Goal: Information Seeking & Learning: Learn about a topic

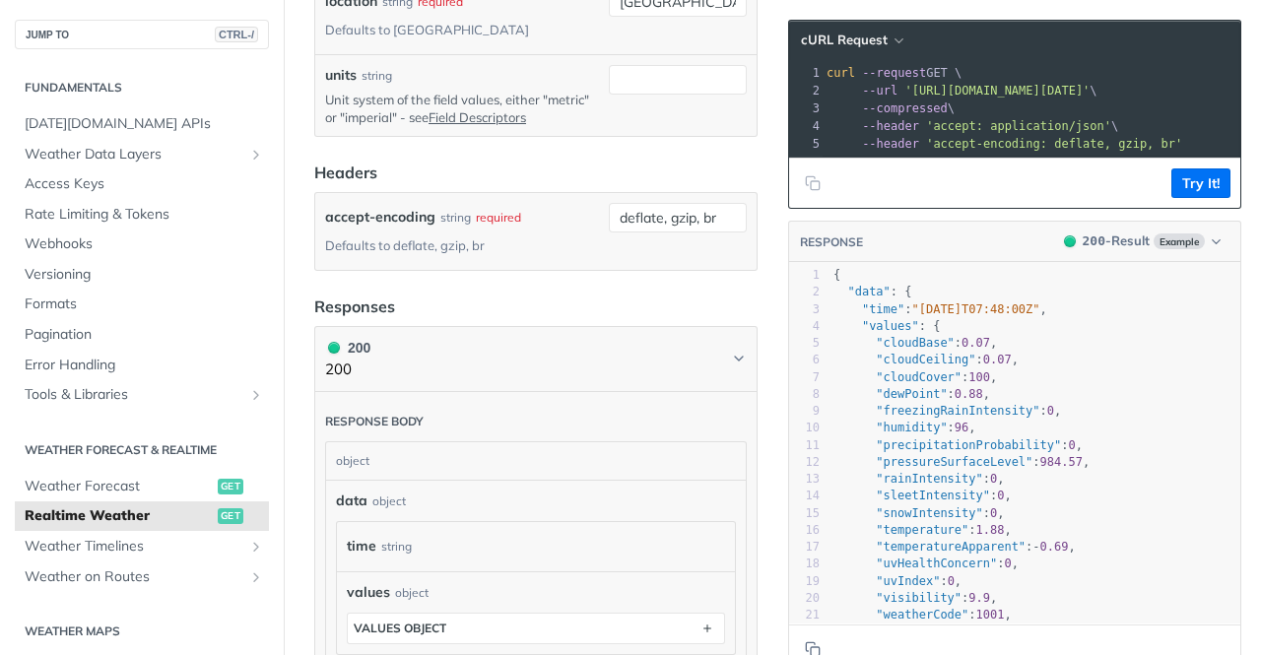
scroll to position [741, 0]
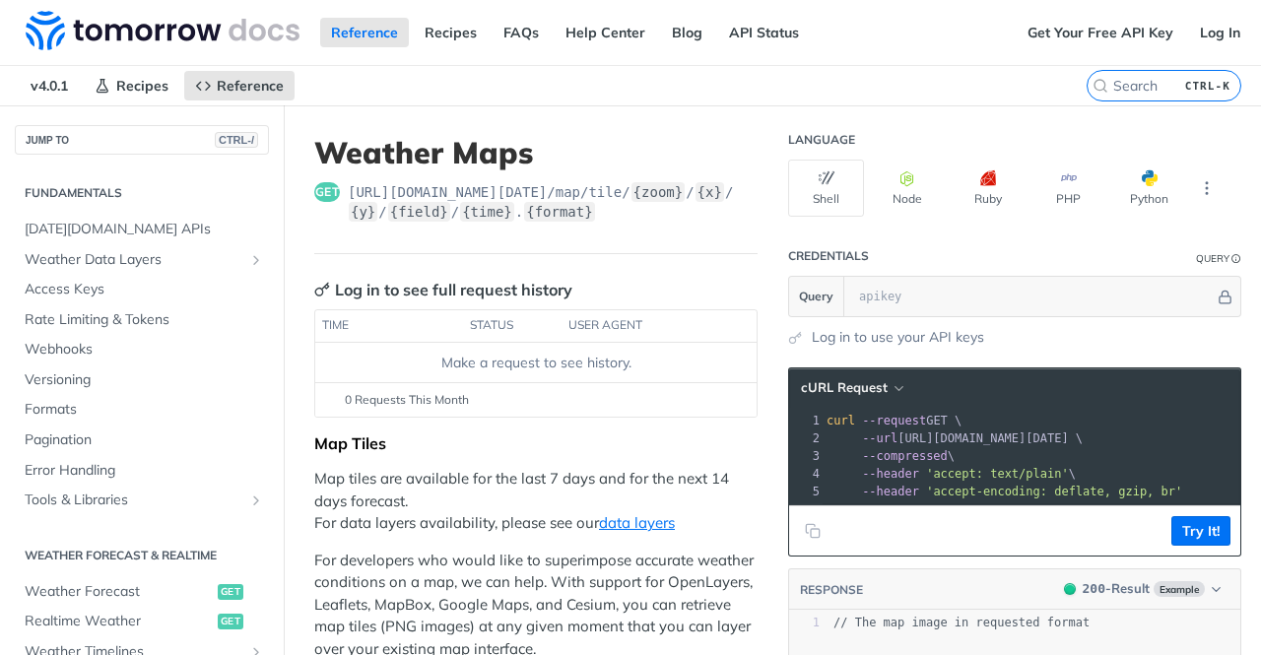
scroll to position [340, 0]
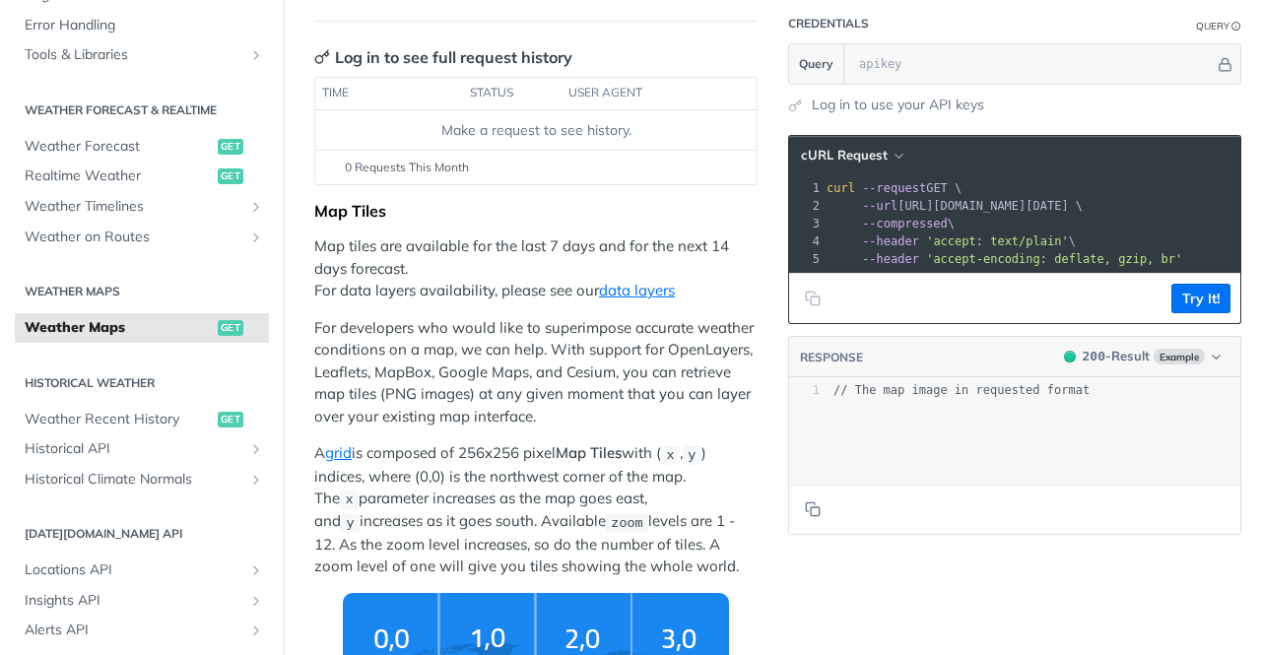
drag, startPoint x: 598, startPoint y: 472, endPoint x: 496, endPoint y: 507, distance: 108.4
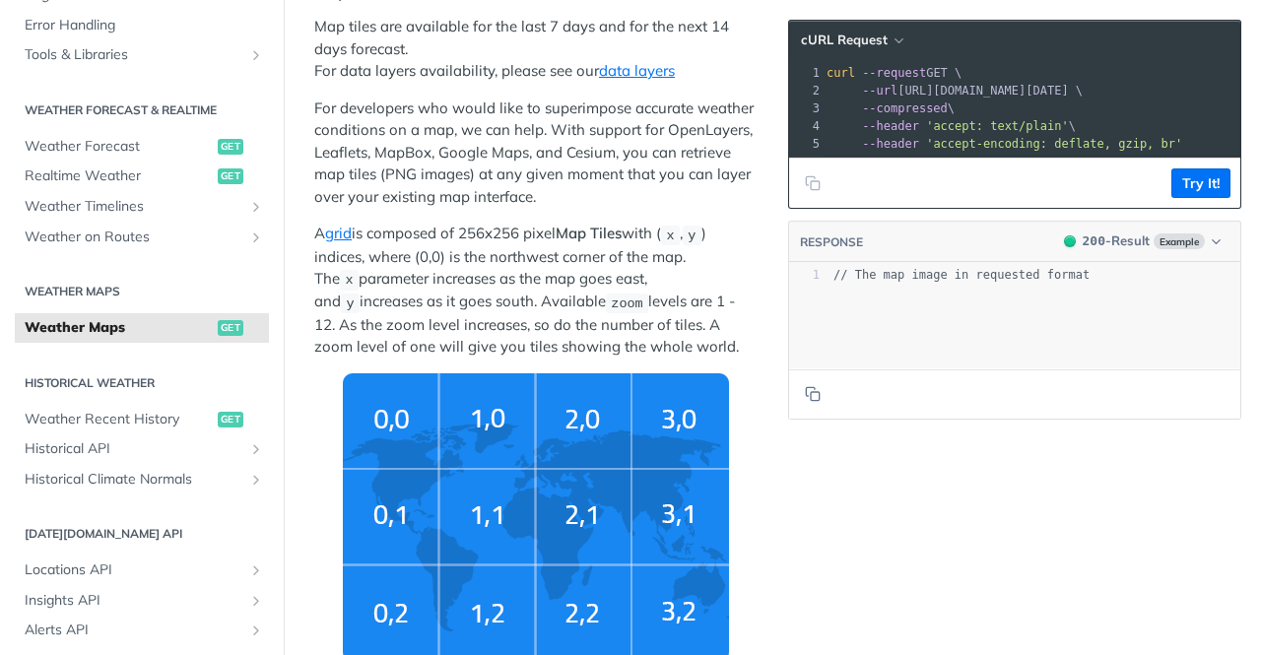
scroll to position [629, 0]
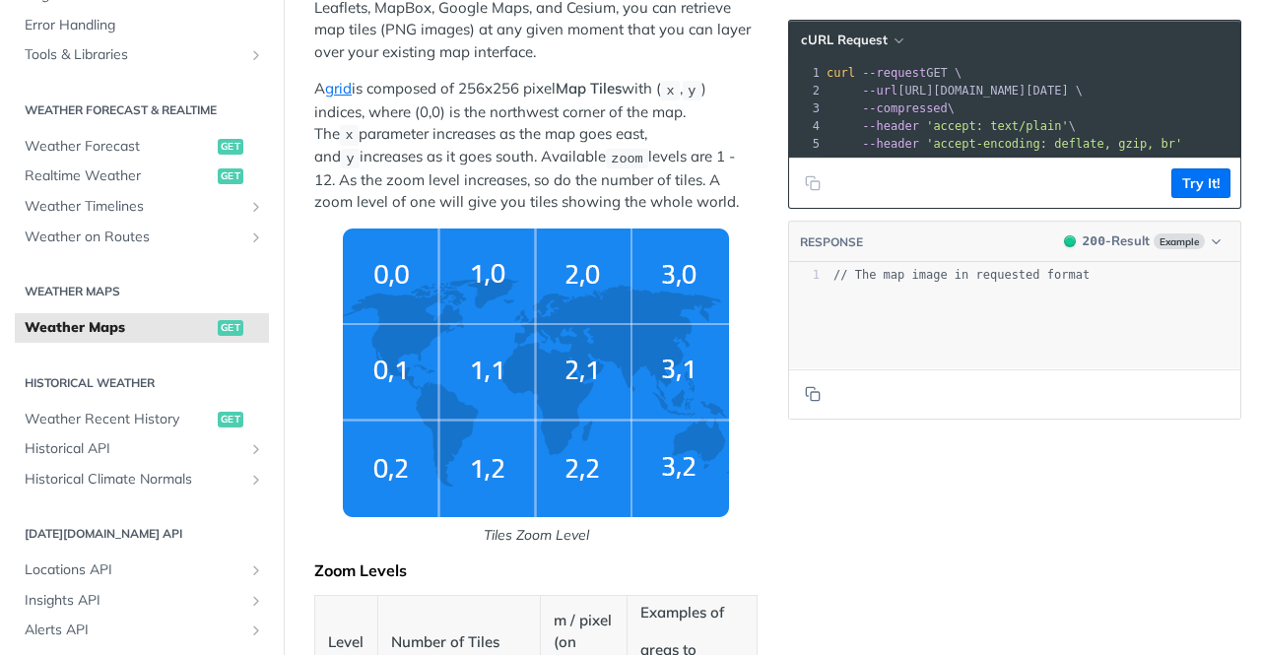
drag, startPoint x: 855, startPoint y: 525, endPoint x: 837, endPoint y: 556, distance: 35.3
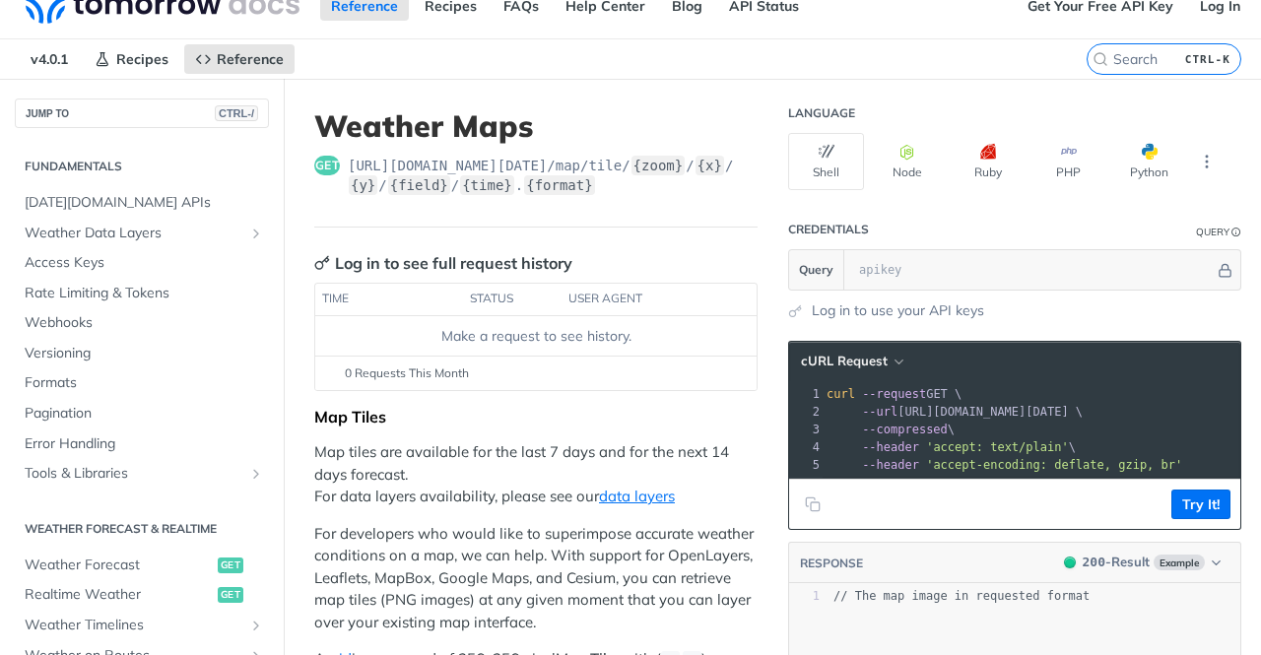
scroll to position [0, 0]
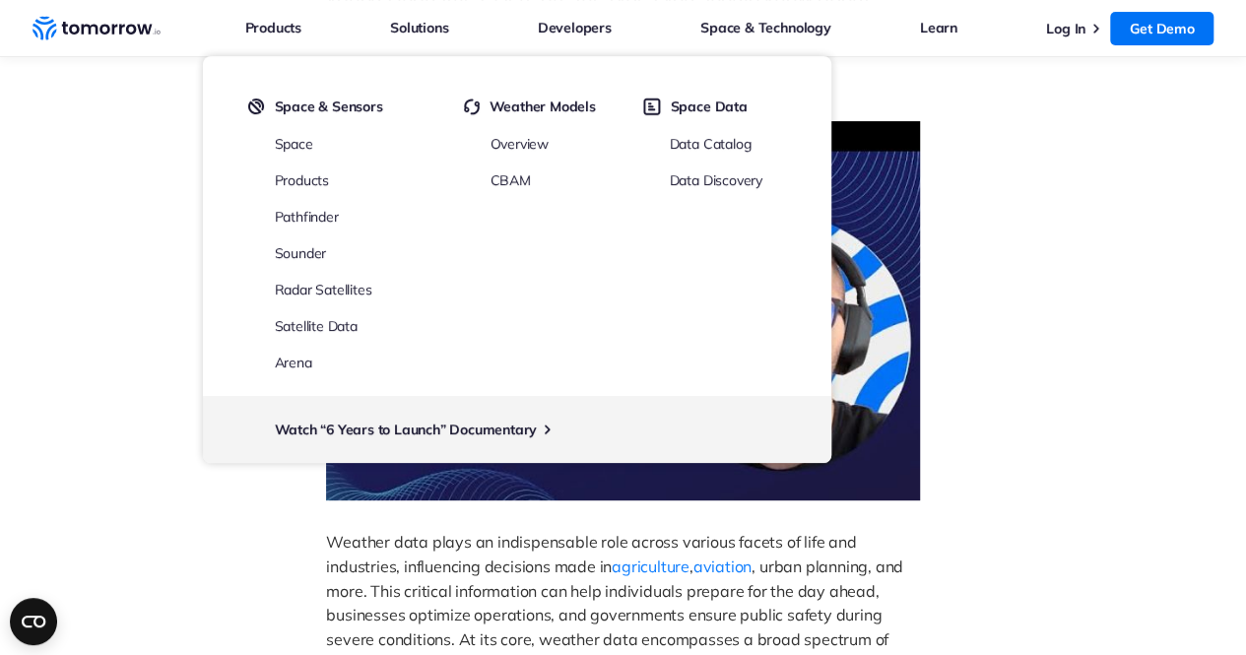
scroll to position [296, 0]
